Goal: Find contact information: Find contact information

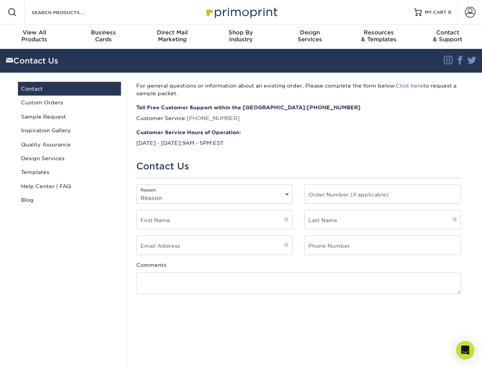
click at [241, 183] on div "For general questions or information about an existing order, Please complete t…" at bounding box center [299, 296] width 344 height 428
click at [12, 12] on span at bounding box center [12, 12] width 9 height 9
click at [470, 12] on span at bounding box center [470, 12] width 11 height 11
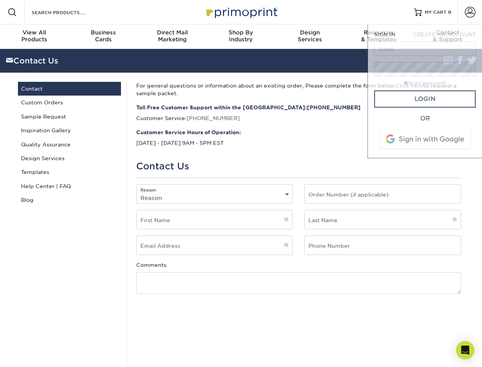
click at [34, 37] on div "View All Products" at bounding box center [34, 36] width 69 height 14
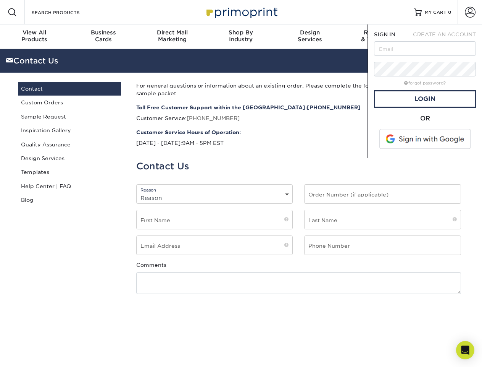
click at [103, 37] on div "Business Cards" at bounding box center [103, 36] width 69 height 14
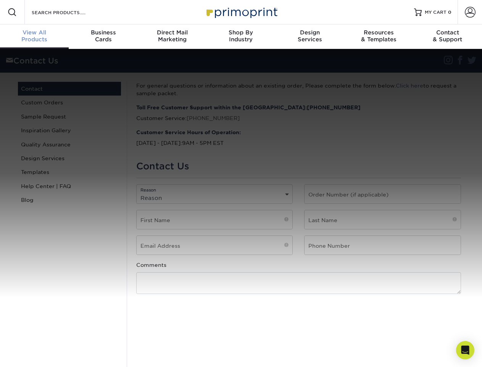
click at [172, 37] on div "Direct Mail Marketing" at bounding box center [172, 36] width 69 height 14
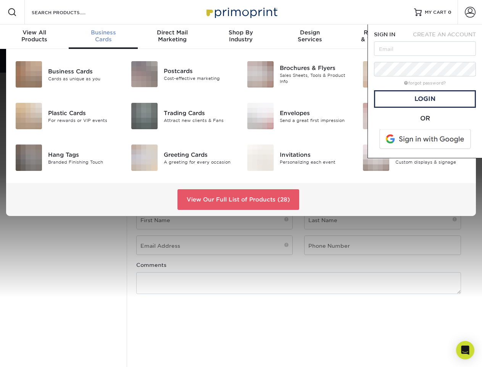
click at [241, 37] on div "Shop By Industry" at bounding box center [241, 36] width 69 height 14
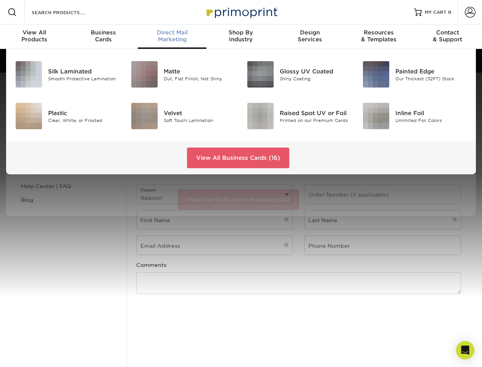
click at [310, 37] on div "Design Services" at bounding box center [310, 36] width 69 height 14
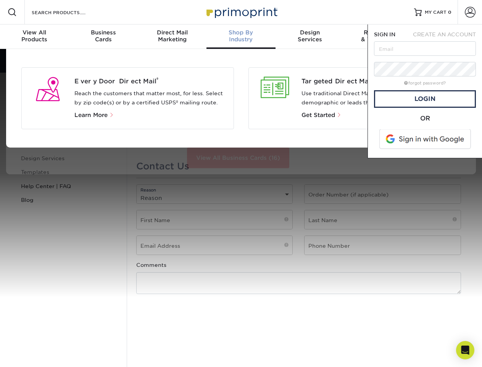
click at [379, 37] on span "SIGN IN" at bounding box center [384, 34] width 21 height 6
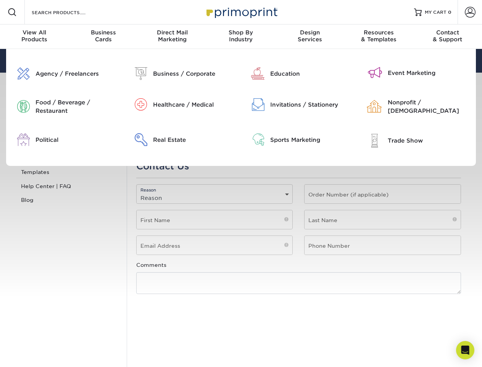
click at [448, 37] on div "Contact & Support" at bounding box center [448, 36] width 69 height 14
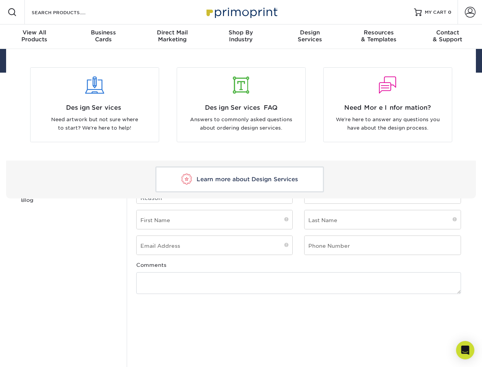
click at [396, 366] on html "Resources Menu Search Products Account SIGN IN CREATE AN ACCOUNT forgot passwor…" at bounding box center [241, 371] width 482 height 743
